Goal: Register for event/course

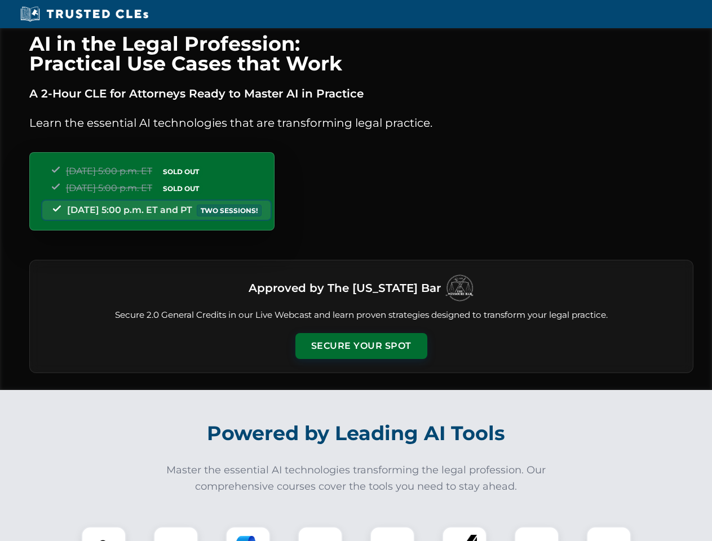
click at [361, 346] on button "Secure Your Spot" at bounding box center [361, 346] width 132 height 26
click at [104, 534] on img at bounding box center [103, 549] width 33 height 33
click at [176, 534] on div at bounding box center [175, 549] width 45 height 45
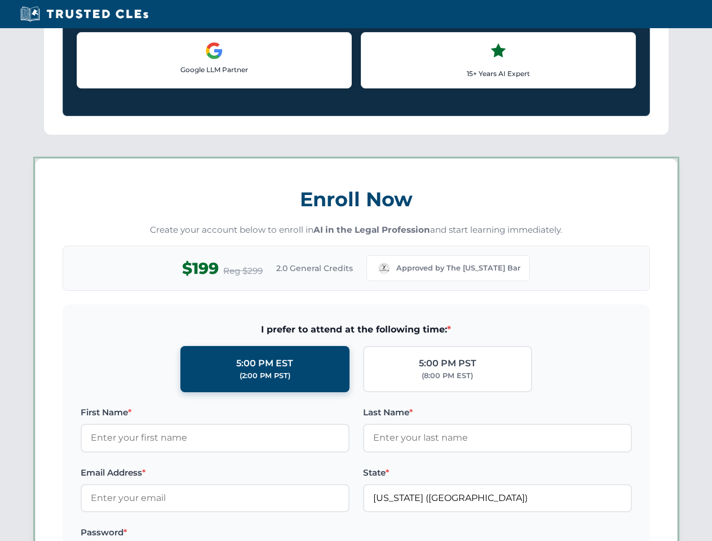
click at [248, 534] on div "AI in the Legal Profession: Practical Use Cases that Work A 2-Hour CLE for Atto…" at bounding box center [356, 528] width 712 height 2637
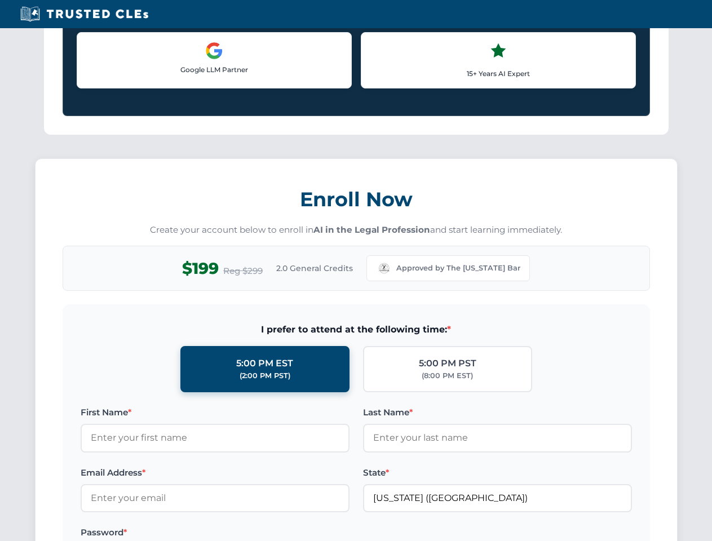
scroll to position [977, 0]
